Goal: Information Seeking & Learning: Learn about a topic

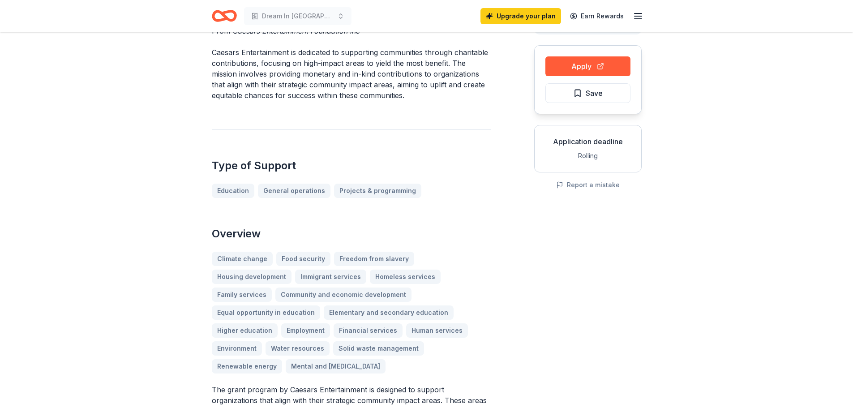
scroll to position [90, 0]
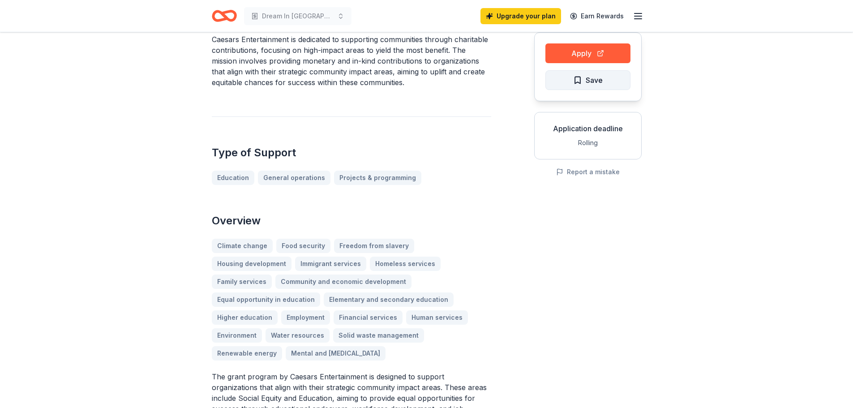
click at [557, 82] on button "Save" at bounding box center [587, 80] width 85 height 20
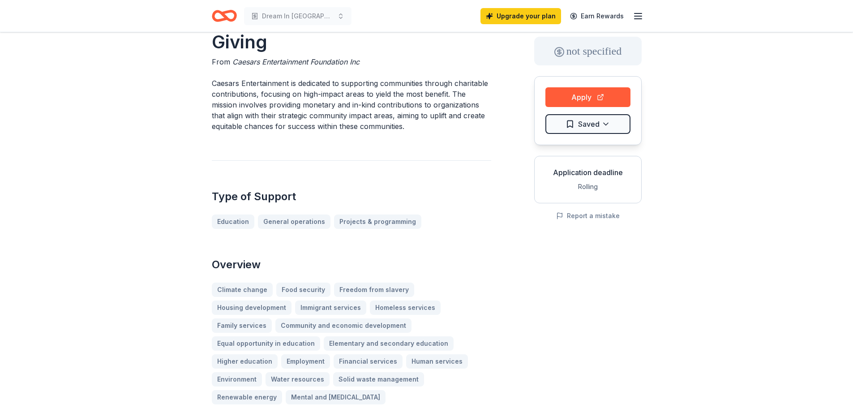
scroll to position [0, 0]
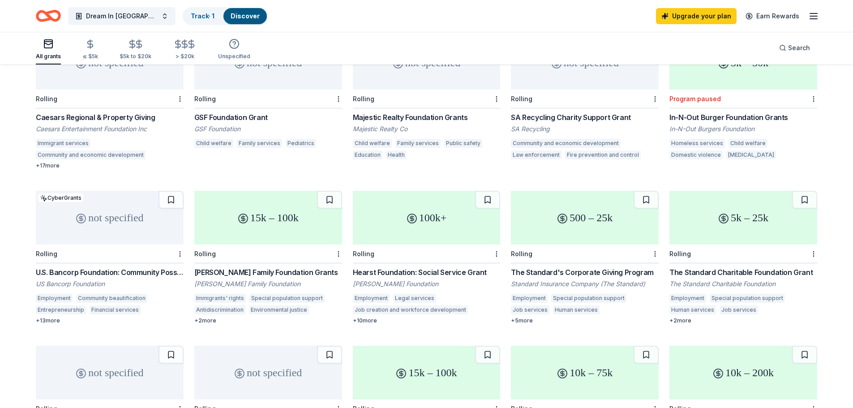
scroll to position [134, 0]
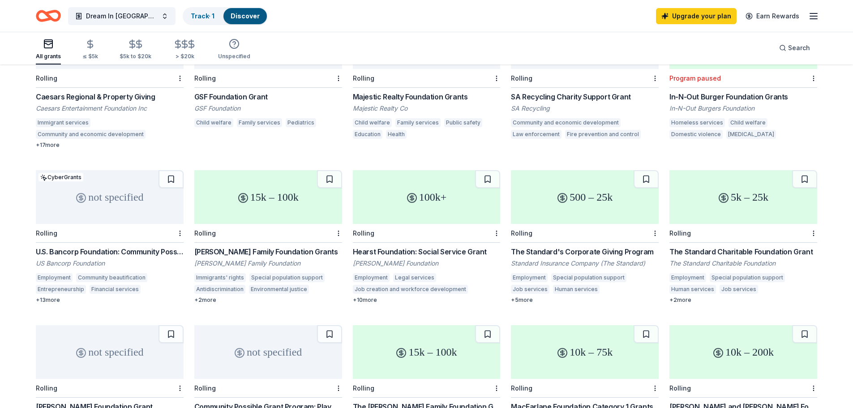
click at [253, 212] on div "15k – 100k" at bounding box center [268, 197] width 148 height 54
click at [587, 203] on div "500 – 25k" at bounding box center [585, 197] width 148 height 54
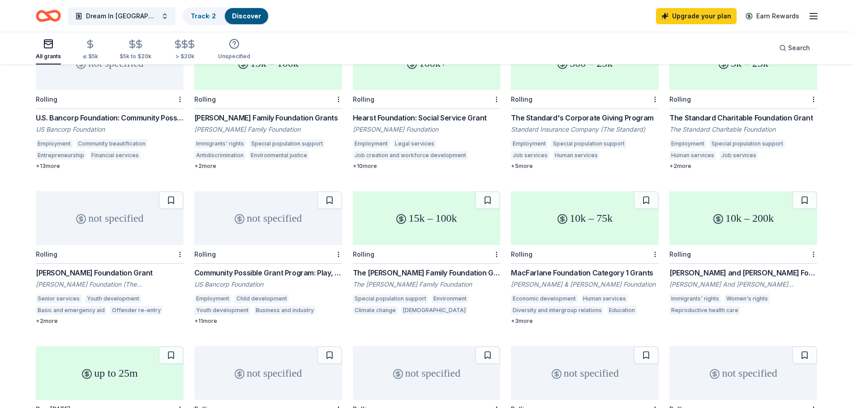
scroll to position [358, 0]
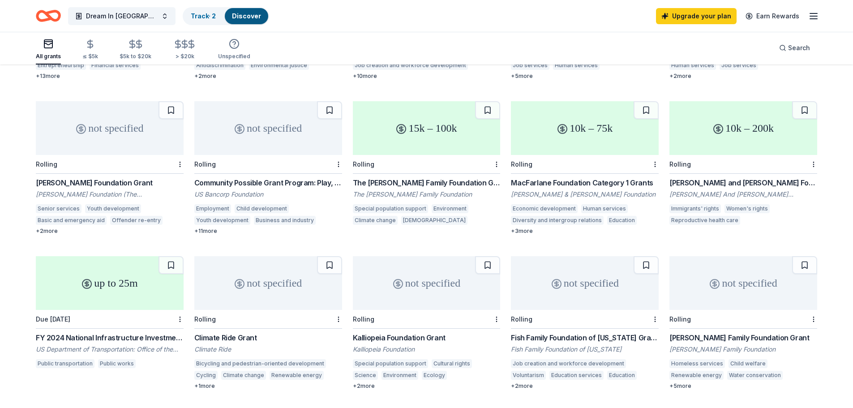
click at [750, 124] on div "10k – 200k" at bounding box center [743, 128] width 148 height 54
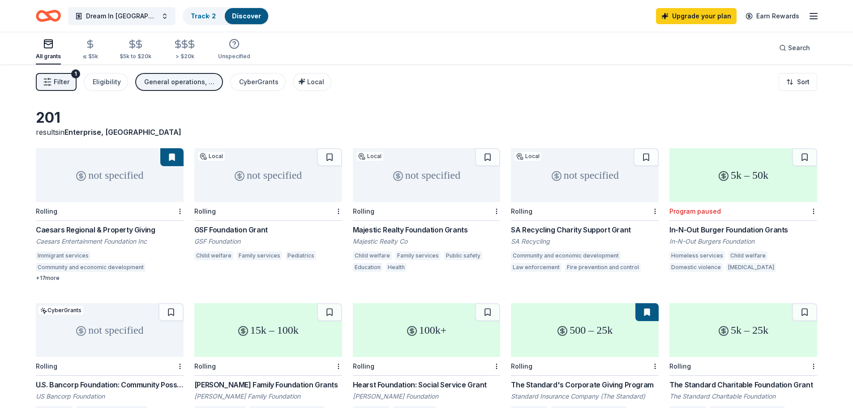
scroll to position [0, 0]
click at [424, 183] on div "not specified" at bounding box center [427, 177] width 148 height 54
click at [49, 12] on icon "Home" at bounding box center [53, 15] width 14 height 9
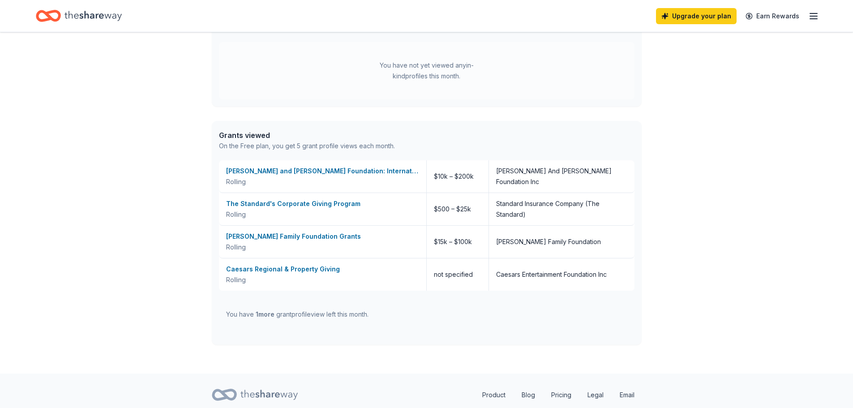
scroll to position [296, 0]
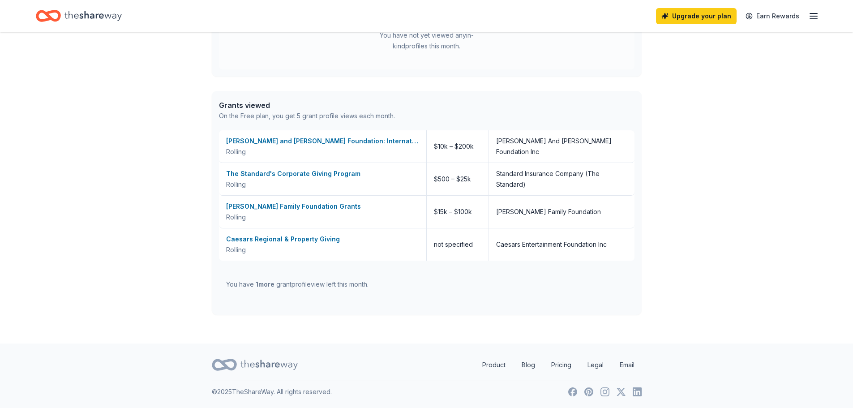
click at [270, 364] on icon at bounding box center [268, 365] width 57 height 10
click at [81, 22] on icon "Home" at bounding box center [92, 16] width 57 height 18
click at [45, 18] on icon "Home" at bounding box center [48, 15] width 25 height 21
click at [814, 17] on icon "button" at bounding box center [813, 16] width 11 height 11
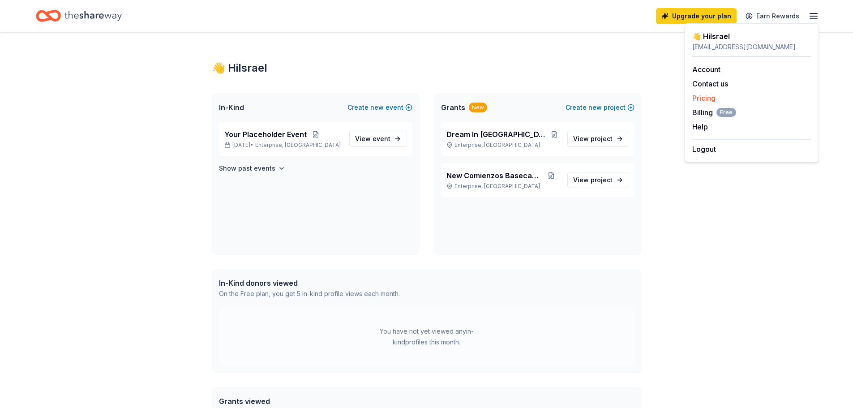
click at [709, 98] on link "Pricing" at bounding box center [703, 98] width 23 height 9
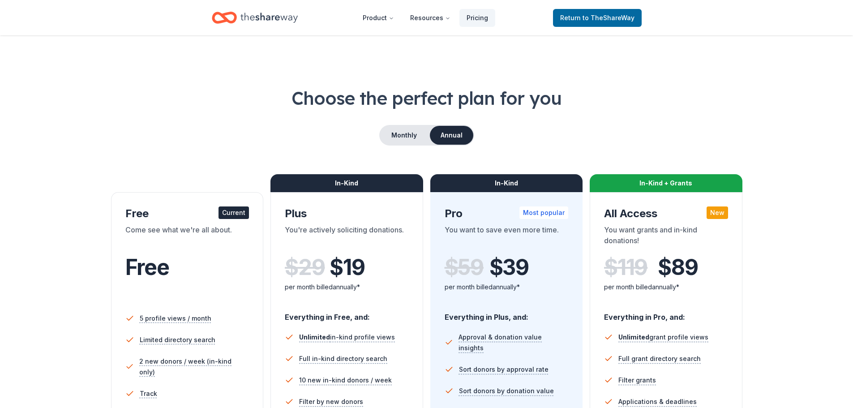
click at [243, 16] on icon "Home" at bounding box center [268, 18] width 57 height 18
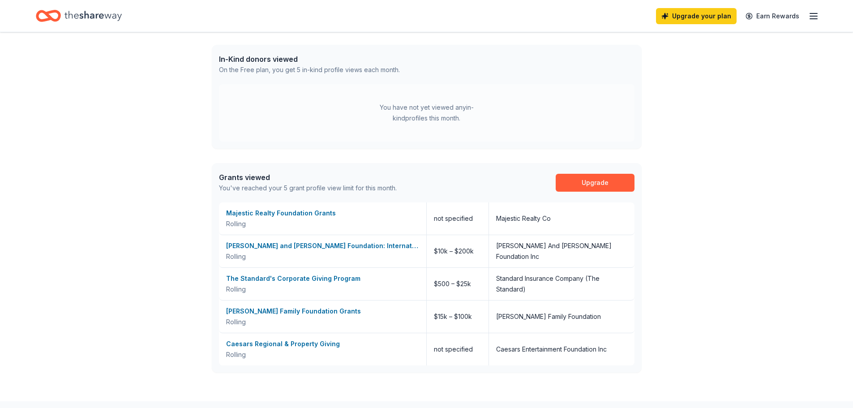
scroll to position [282, 0]
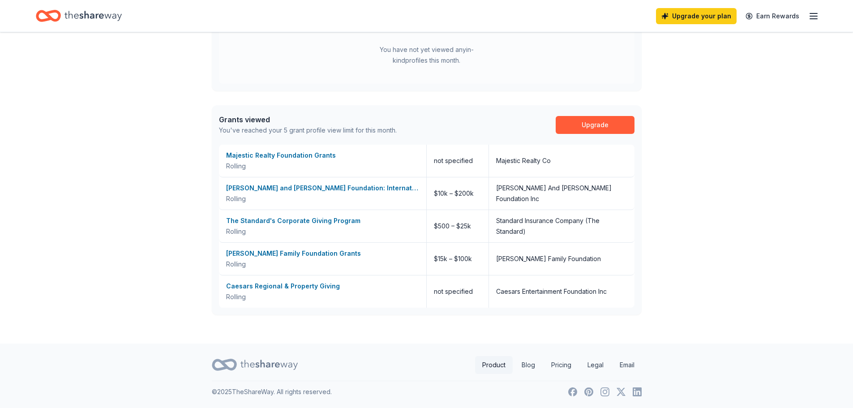
click at [495, 366] on link "Product" at bounding box center [494, 365] width 38 height 18
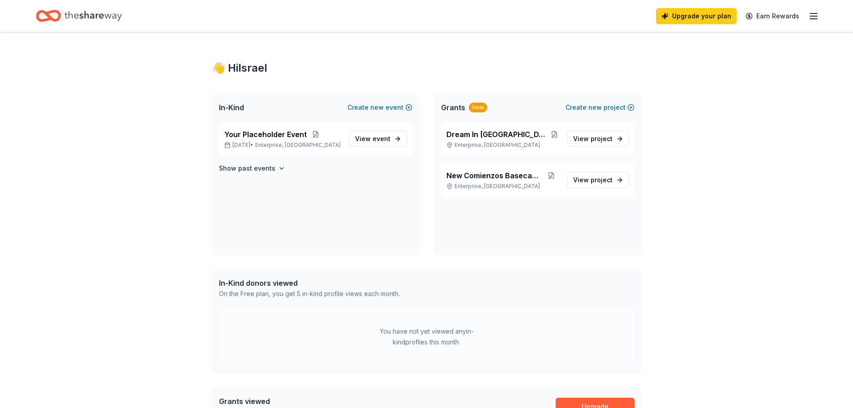
click at [811, 13] on line "button" at bounding box center [813, 13] width 7 height 0
click at [710, 69] on link "Account" at bounding box center [706, 69] width 28 height 9
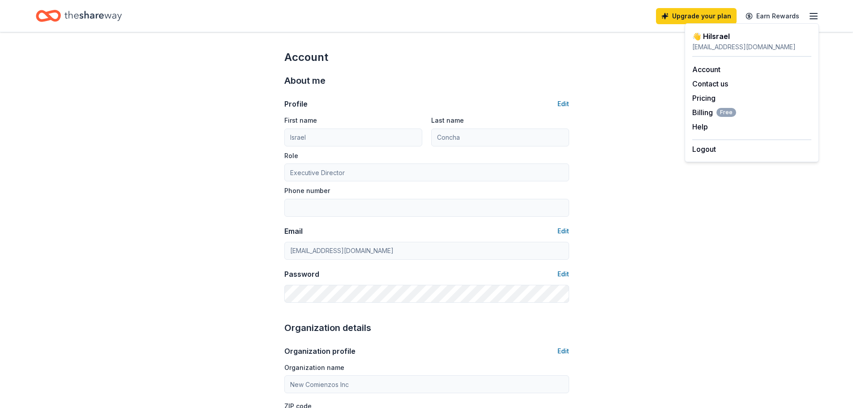
click at [50, 14] on icon "Home" at bounding box center [48, 15] width 25 height 21
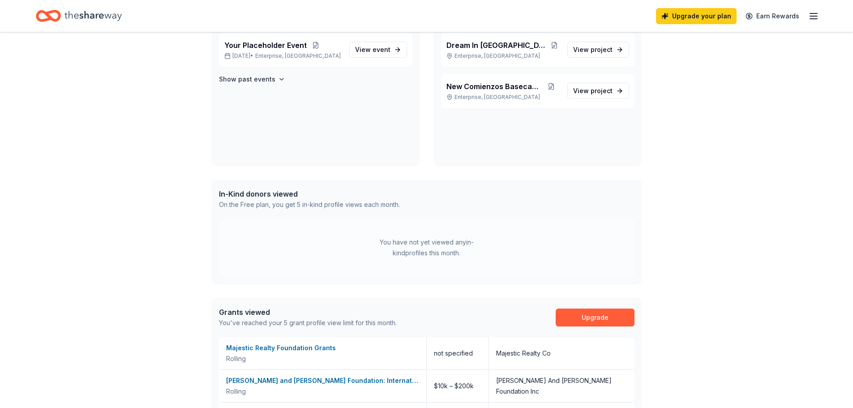
scroll to position [179, 0]
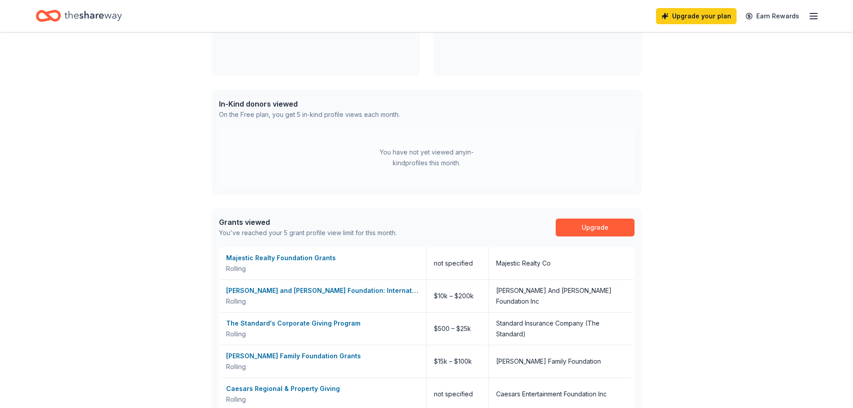
click at [473, 157] on div "You have not yet viewed any in-kind profiles this month." at bounding box center [427, 157] width 112 height 21
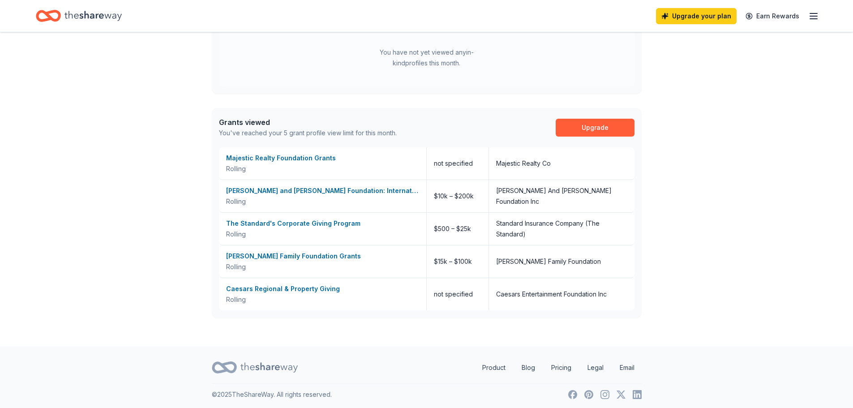
scroll to position [282, 0]
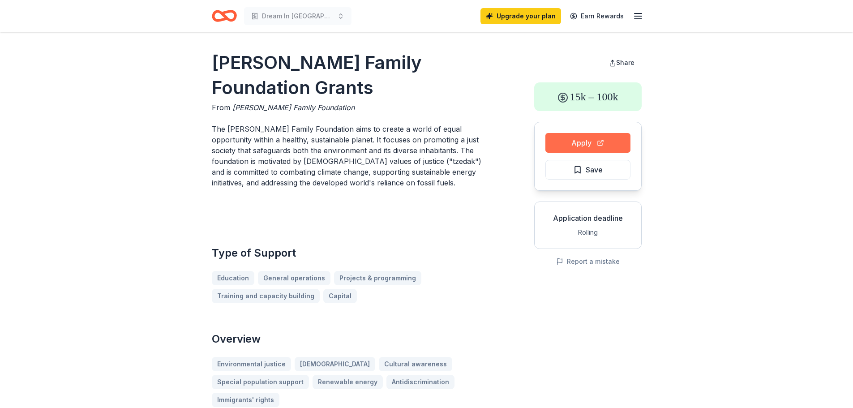
click at [583, 141] on button "Apply" at bounding box center [587, 143] width 85 height 20
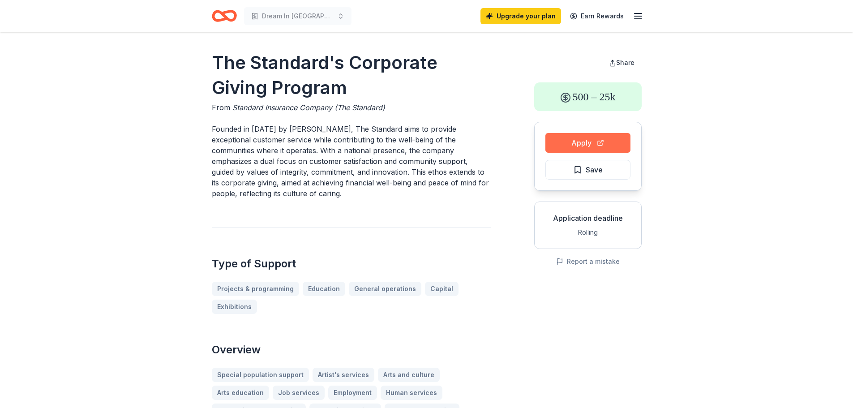
click at [619, 139] on button "Apply" at bounding box center [587, 143] width 85 height 20
click at [604, 168] on button "Save" at bounding box center [587, 170] width 85 height 20
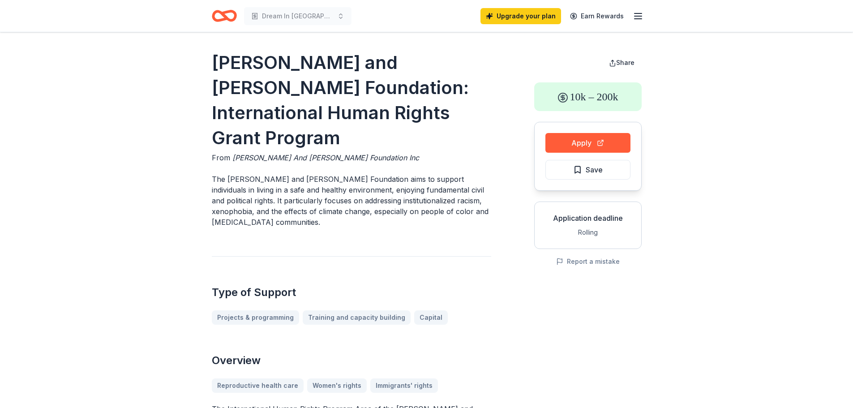
drag, startPoint x: 206, startPoint y: 64, endPoint x: 291, endPoint y: 183, distance: 146.4
drag, startPoint x: 219, startPoint y: 62, endPoint x: 303, endPoint y: 68, distance: 83.9
click at [303, 64] on h1 "Jacob and Hilda Blaustein Foundation: International Human Rights Grant Program" at bounding box center [351, 100] width 279 height 100
drag, startPoint x: 298, startPoint y: 155, endPoint x: 356, endPoint y: 210, distance: 80.1
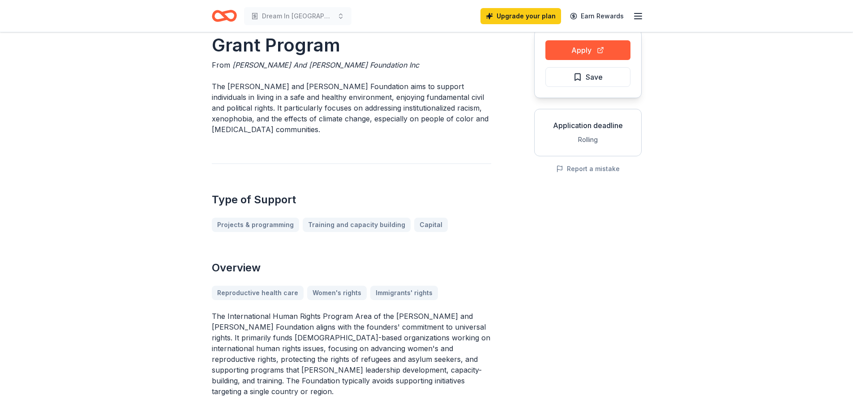
scroll to position [179, 0]
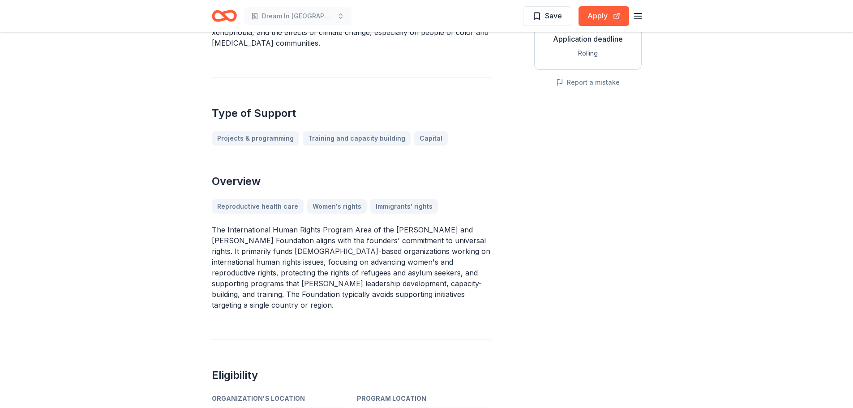
drag, startPoint x: 313, startPoint y: 227, endPoint x: 400, endPoint y: 248, distance: 90.4
click at [400, 248] on p "The International Human Rights Program Area of the Jacob and Hilda Blaustein Fo…" at bounding box center [351, 267] width 279 height 86
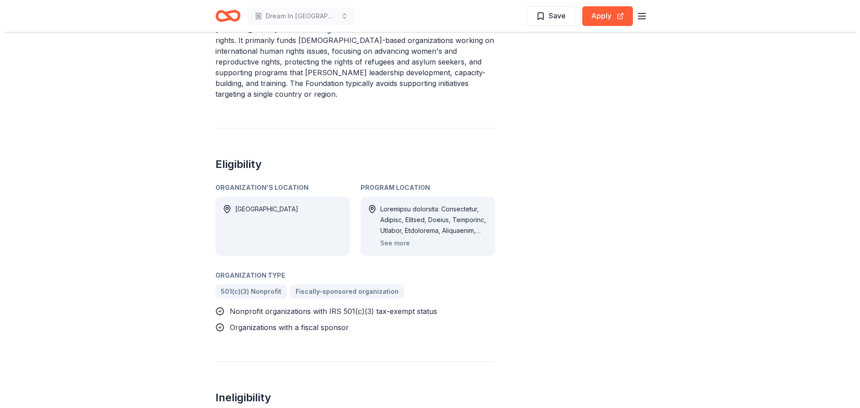
scroll to position [448, 0]
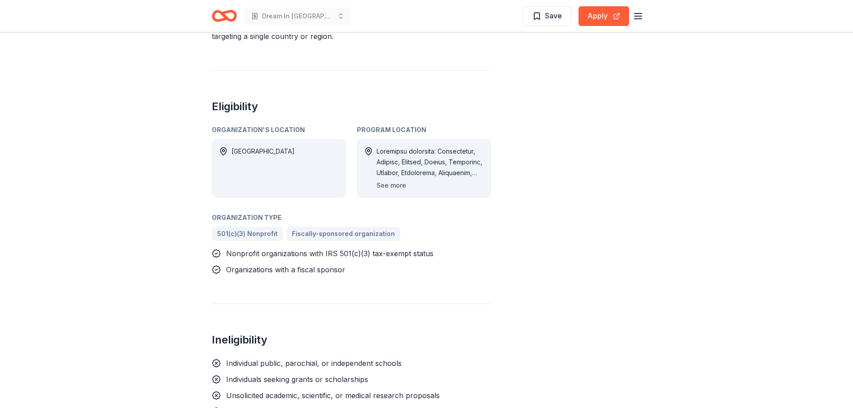
click at [393, 180] on button "See more" at bounding box center [392, 185] width 30 height 11
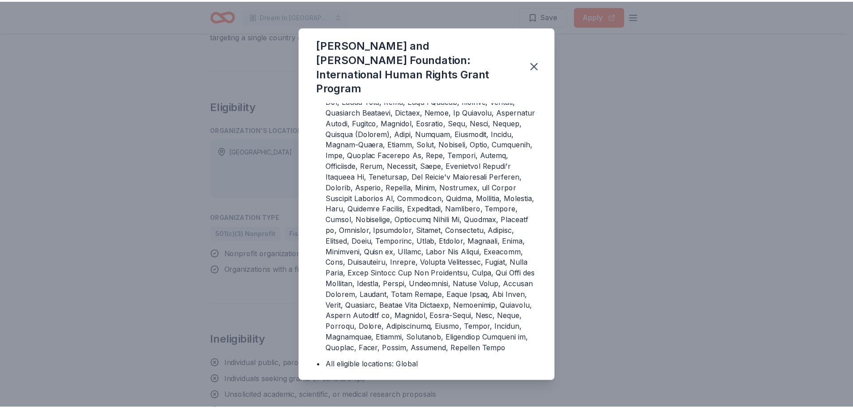
scroll to position [90, 0]
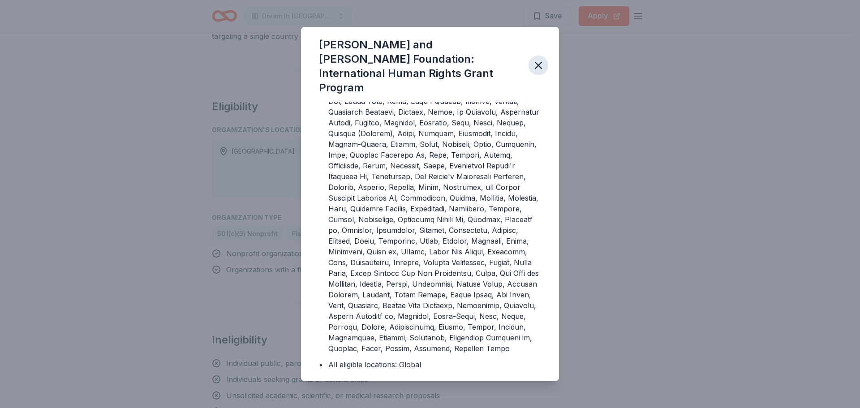
click at [540, 61] on icon "button" at bounding box center [538, 65] width 13 height 13
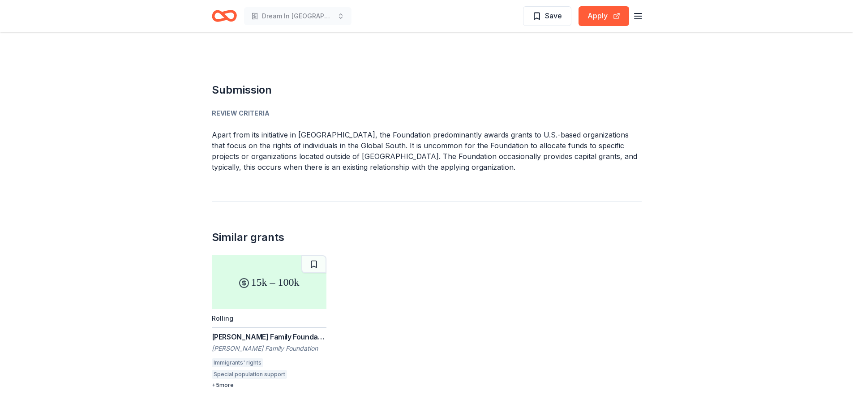
scroll to position [851, 0]
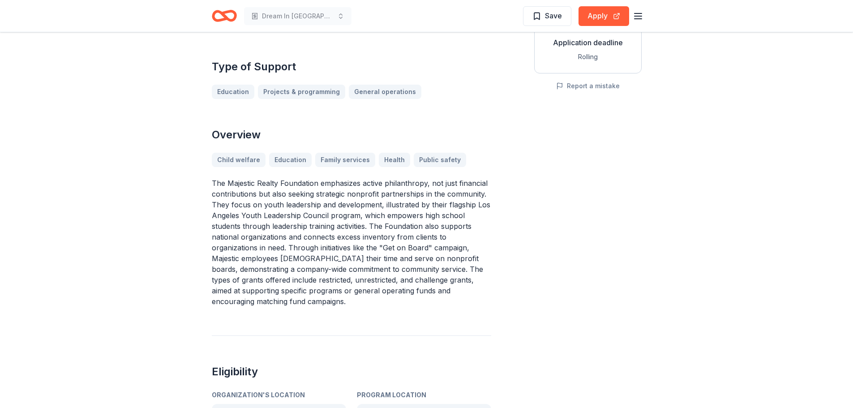
scroll to position [179, 0]
